Goal: Task Accomplishment & Management: Complete application form

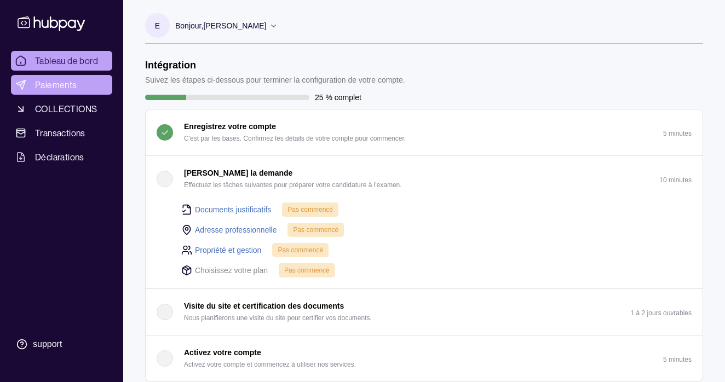
click at [65, 87] on span "Paiements" at bounding box center [56, 84] width 42 height 13
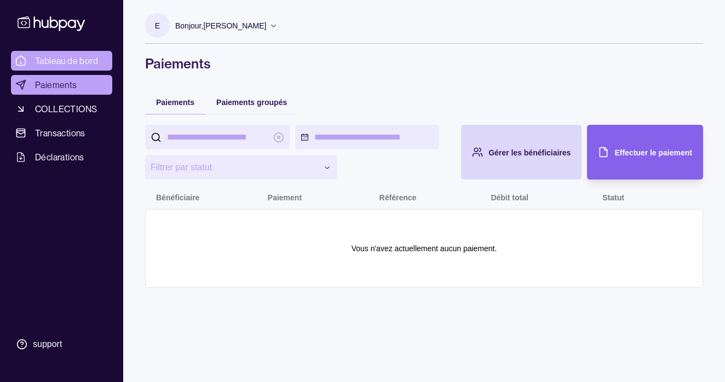
click at [71, 61] on span "Tableau de bord" at bounding box center [66, 60] width 63 height 13
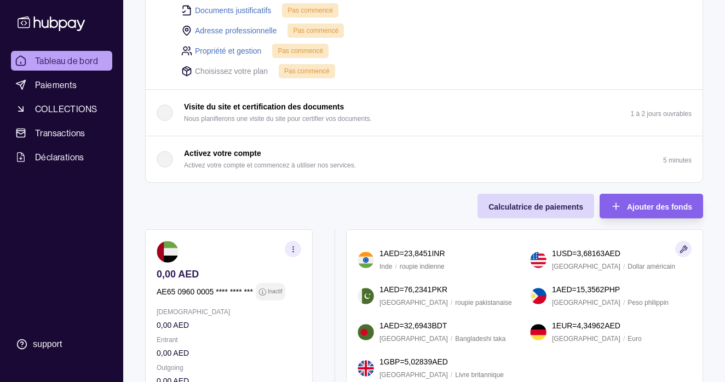
scroll to position [114, 0]
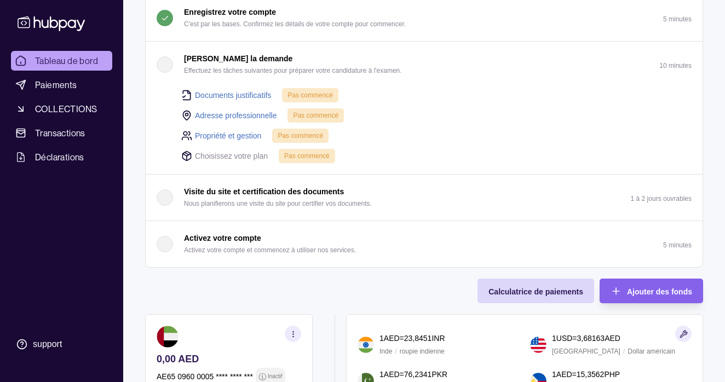
click at [313, 99] on span "Pas commencé" at bounding box center [309, 95] width 45 height 8
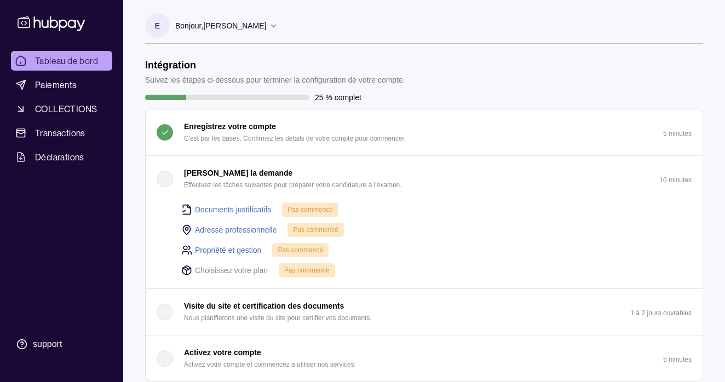
scroll to position [0, 0]
click at [162, 187] on div "button" at bounding box center [165, 179] width 16 height 16
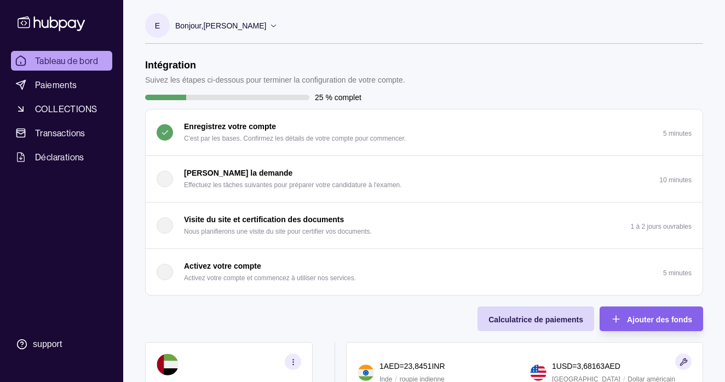
click at [162, 187] on div "button" at bounding box center [165, 179] width 16 height 16
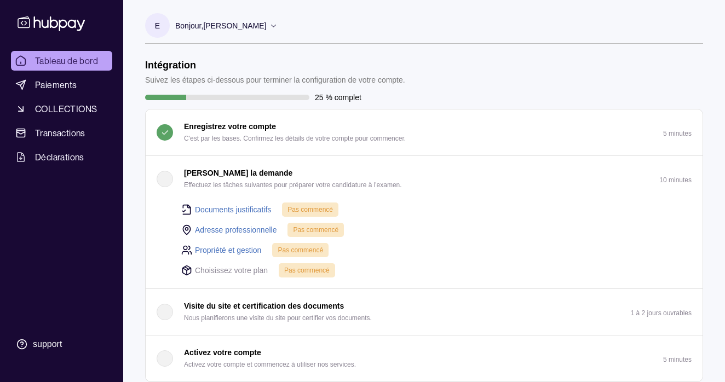
click at [235, 216] on link "Documents justificatifs" at bounding box center [233, 210] width 76 height 12
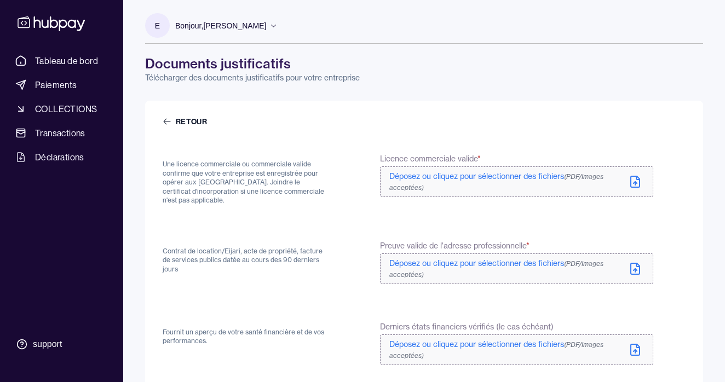
click at [624, 181] on p "Déposez ou cliquez pour sélectionner des fichiers (PDF/Images acceptées)" at bounding box center [507, 182] width 237 height 22
click at [637, 182] on icon at bounding box center [635, 181] width 13 height 13
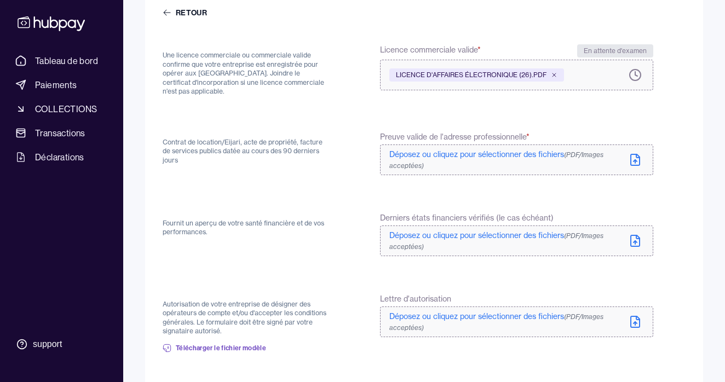
scroll to position [74, 0]
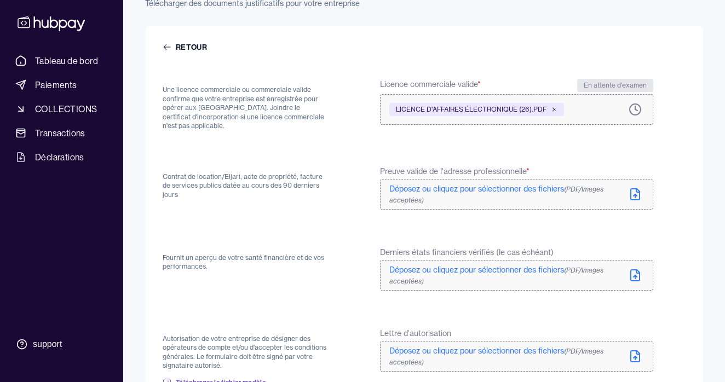
click at [636, 194] on icon at bounding box center [635, 194] width 13 height 13
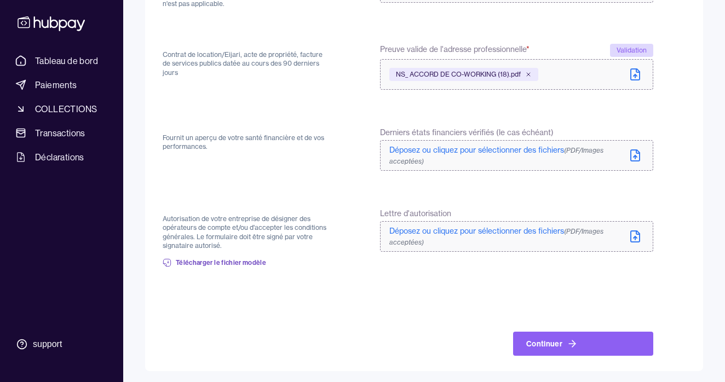
scroll to position [196, 0]
click at [603, 340] on button "Continuer" at bounding box center [583, 344] width 140 height 24
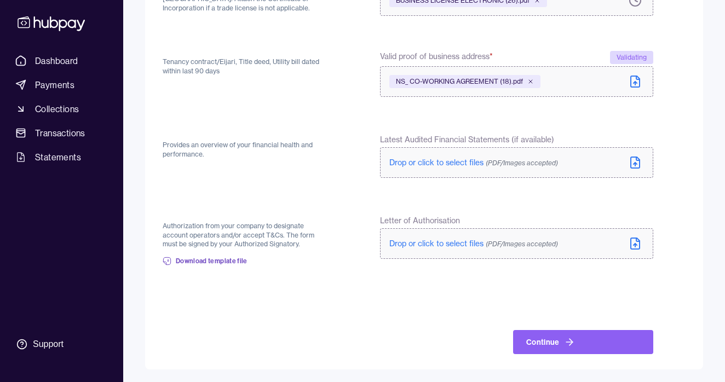
scroll to position [183, 0]
click at [576, 343] on button "Continue" at bounding box center [583, 343] width 140 height 24
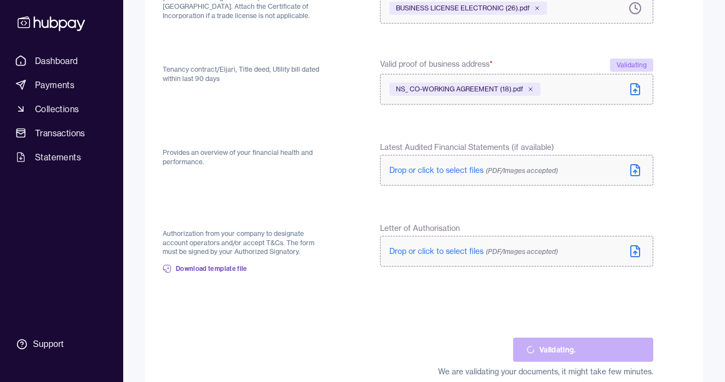
scroll to position [173, 0]
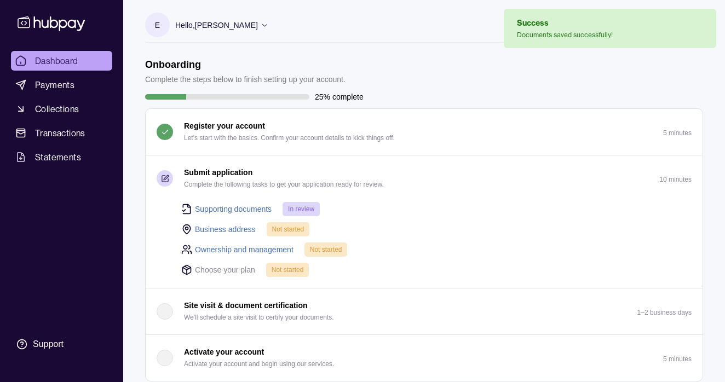
scroll to position [1, 0]
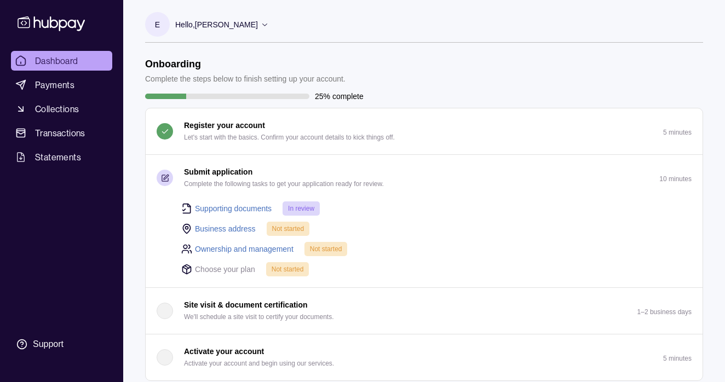
click at [234, 267] on p "Choose your plan" at bounding box center [225, 269] width 60 height 12
click at [288, 273] on span "Not started" at bounding box center [288, 270] width 32 height 8
click at [187, 270] on icon at bounding box center [187, 271] width 0 height 4
drag, startPoint x: 196, startPoint y: 271, endPoint x: 220, endPoint y: 272, distance: 23.6
click at [220, 272] on p "Choose your plan" at bounding box center [225, 269] width 60 height 12
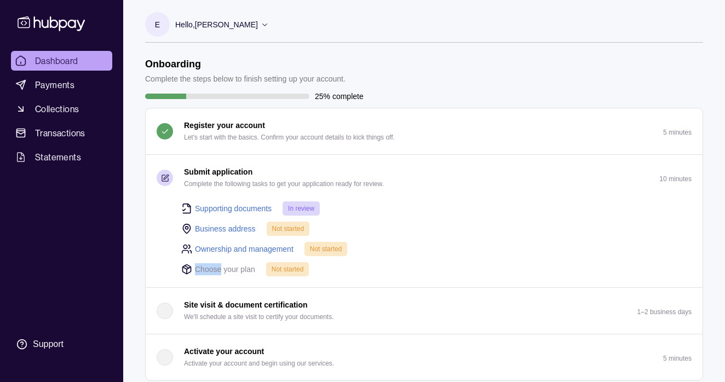
click at [220, 273] on p "Choose your plan" at bounding box center [225, 269] width 60 height 12
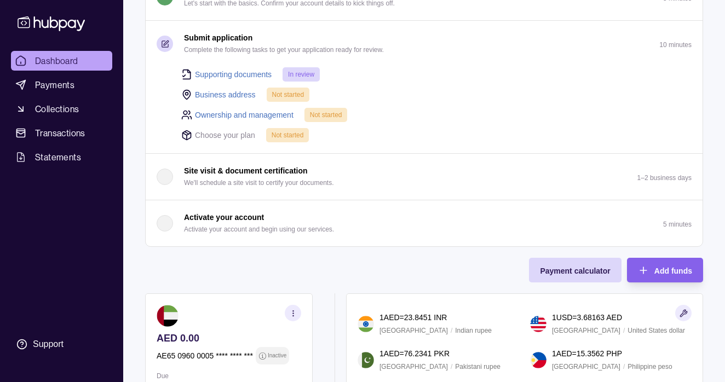
scroll to position [136, 0]
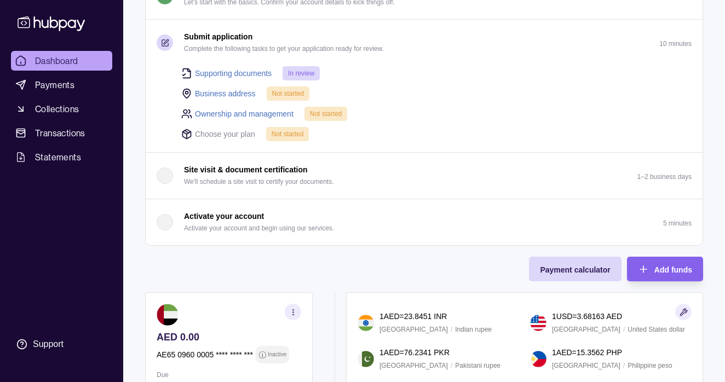
click at [208, 223] on p "Activate your account and begin using our services." at bounding box center [259, 228] width 150 height 12
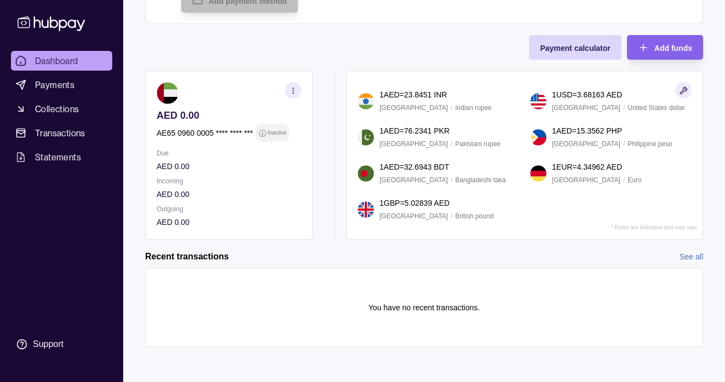
scroll to position [307, 0]
click at [20, 126] on link "Transactions" at bounding box center [61, 133] width 101 height 20
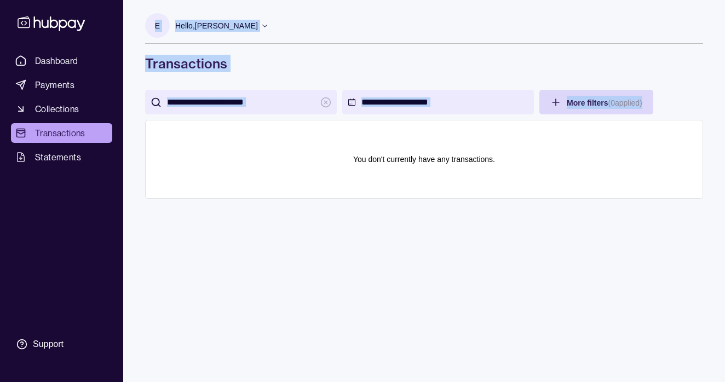
drag, startPoint x: 139, startPoint y: 18, endPoint x: 406, endPoint y: 228, distance: 340.4
click at [405, 234] on div "E Hello, [PERSON_NAME] DUBASWEETS FZE LLC Account Terms and conditions Privacy …" at bounding box center [424, 191] width 602 height 382
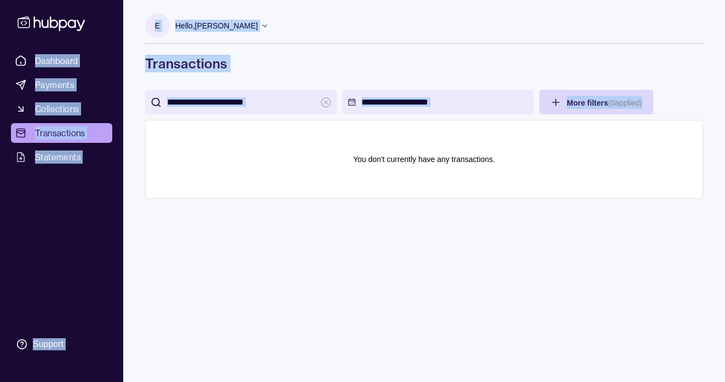
drag, startPoint x: 506, startPoint y: 248, endPoint x: 111, endPoint y: 24, distance: 453.9
click at [111, 24] on div "Dashboard Payments Collections Transactions Statements Support E Hello, [PERSON…" at bounding box center [362, 191] width 725 height 382
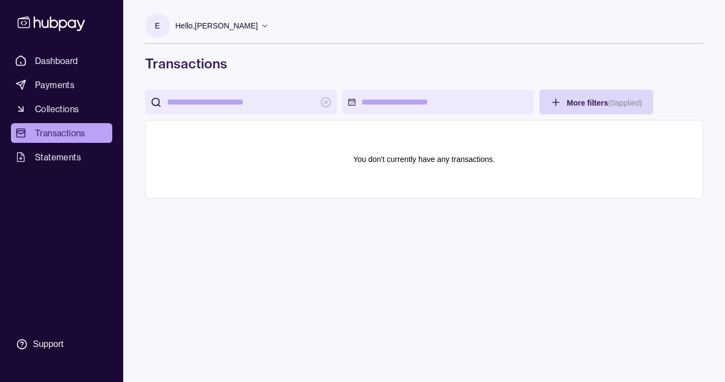
click at [344, 62] on h1 "Transactions" at bounding box center [424, 64] width 558 height 18
